Goal: Task Accomplishment & Management: Manage account settings

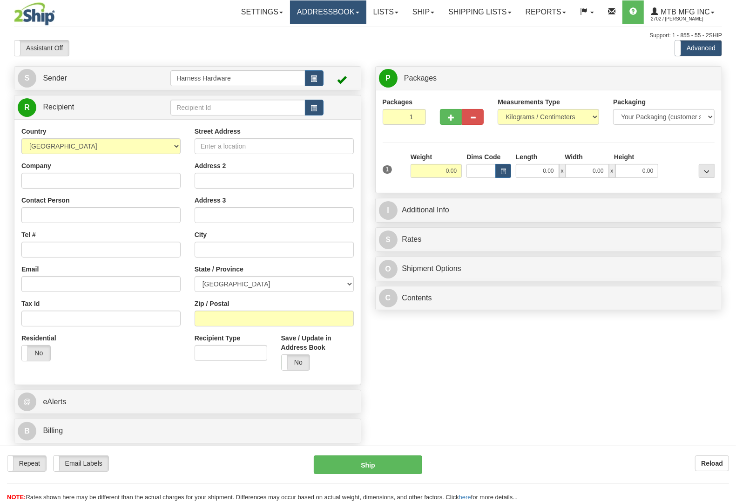
click at [318, 12] on link "Addressbook" at bounding box center [328, 11] width 76 height 23
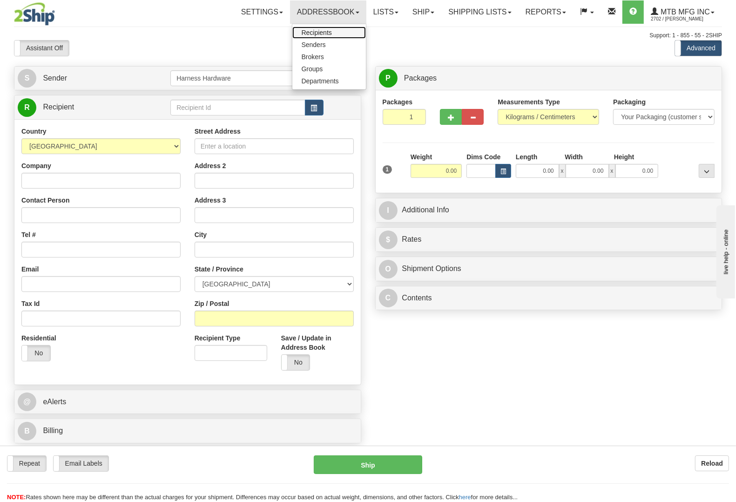
click at [317, 32] on span "Recipients" at bounding box center [317, 32] width 30 height 7
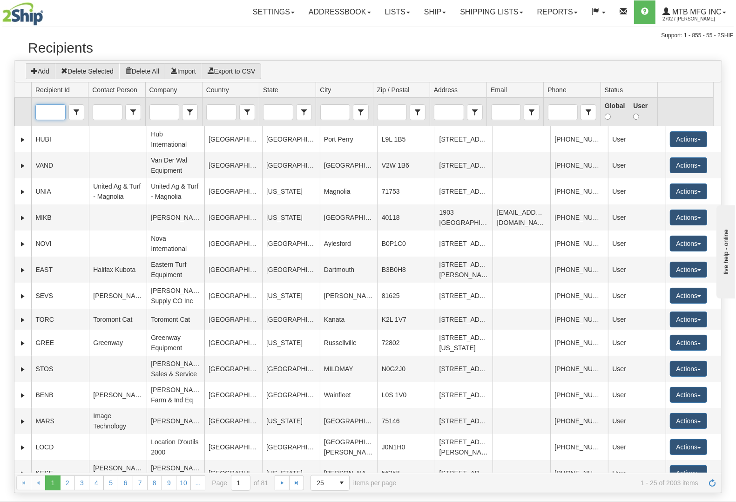
click at [48, 113] on input "Recipient Id" at bounding box center [50, 112] width 29 height 15
type input "CUSP"
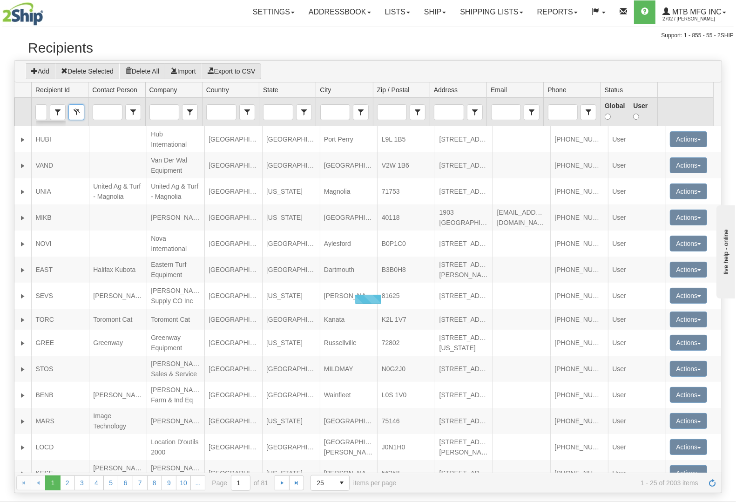
scroll to position [0, 0]
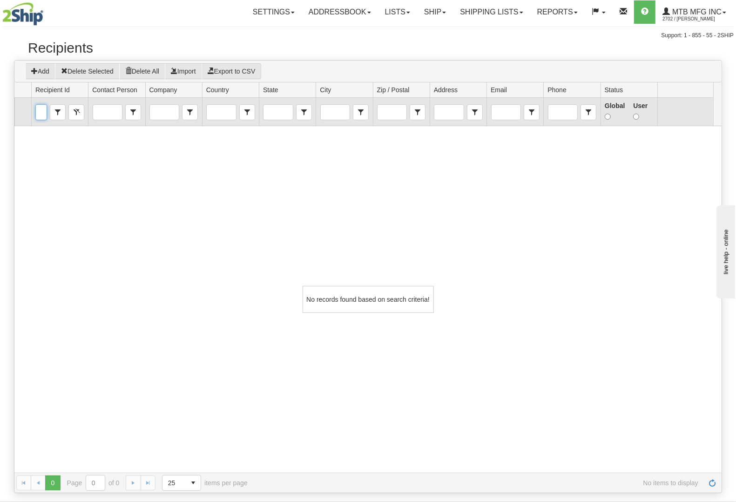
click at [40, 108] on input "CUSP" at bounding box center [41, 112] width 11 height 15
click at [40, 113] on input "CUSP" at bounding box center [41, 112] width 11 height 15
type input "CUSPCUSP"
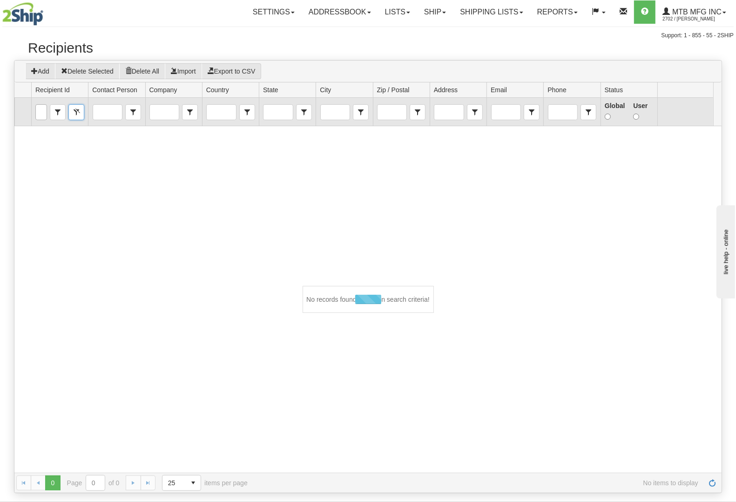
scroll to position [0, 0]
click at [75, 121] on td "CUSPCUSP Contains contains" at bounding box center [59, 112] width 57 height 28
click at [77, 114] on button "Clear" at bounding box center [76, 112] width 16 height 16
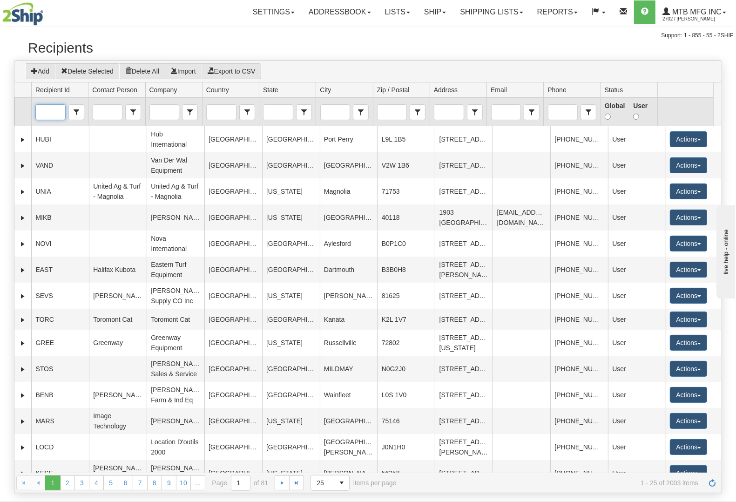
click at [52, 115] on input "Recipient Id" at bounding box center [50, 112] width 29 height 15
type input "CUSP"
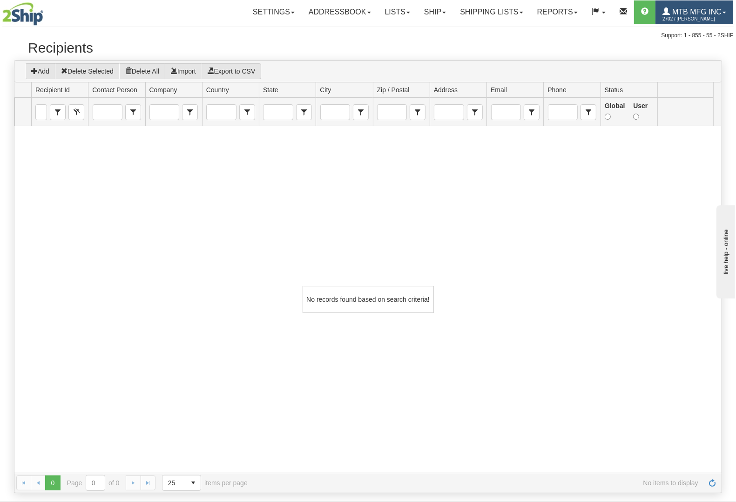
drag, startPoint x: 699, startPoint y: 7, endPoint x: 694, endPoint y: 13, distance: 7.3
click at [698, 7] on link "MTB MFG INC 2702 / Levi Martin" at bounding box center [694, 11] width 78 height 23
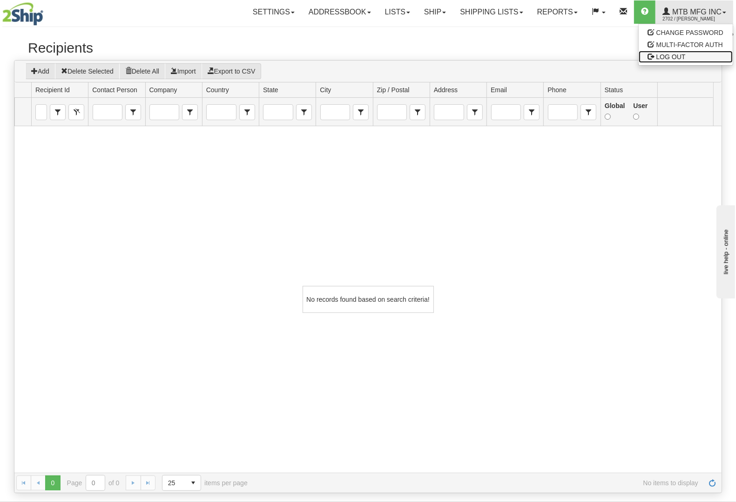
click at [668, 54] on span "LOG OUT" at bounding box center [670, 56] width 29 height 7
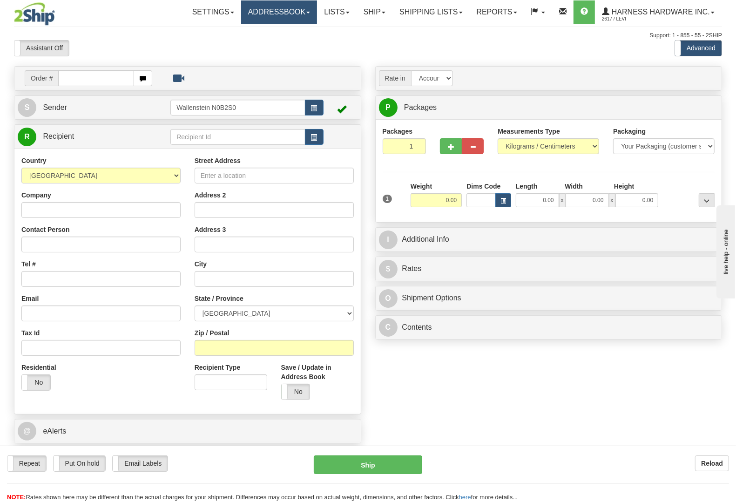
click at [268, 10] on link "Addressbook" at bounding box center [279, 11] width 76 height 23
